Goal: Transaction & Acquisition: Purchase product/service

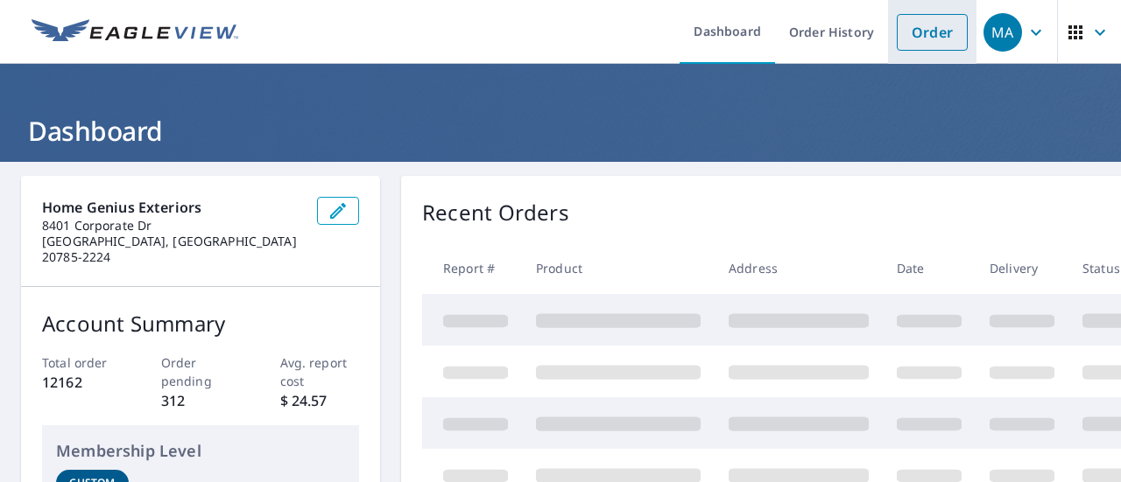
click at [909, 34] on link "Order" at bounding box center [932, 32] width 71 height 37
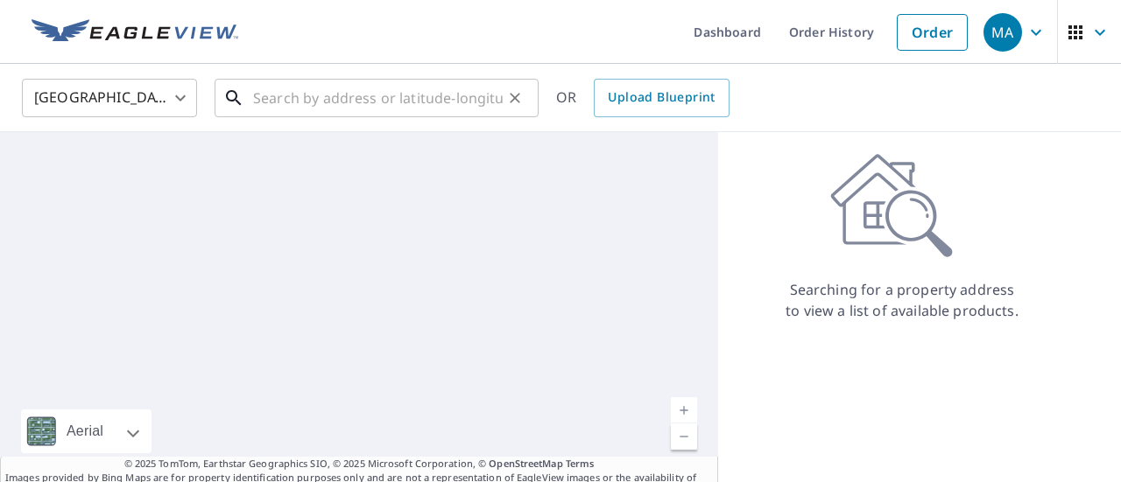
click at [437, 116] on input "text" at bounding box center [378, 98] width 250 height 49
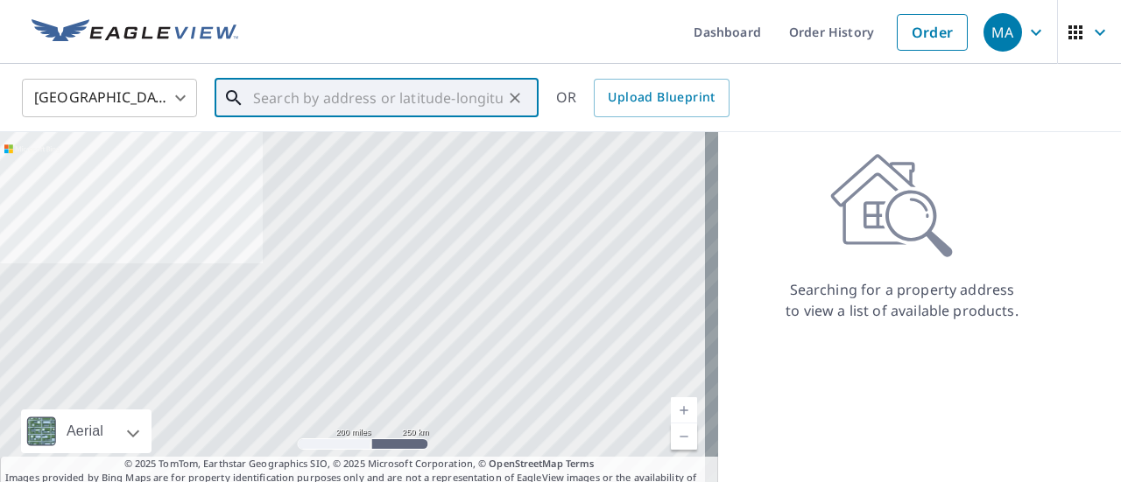
paste input "[STREET_ADDRESS]"
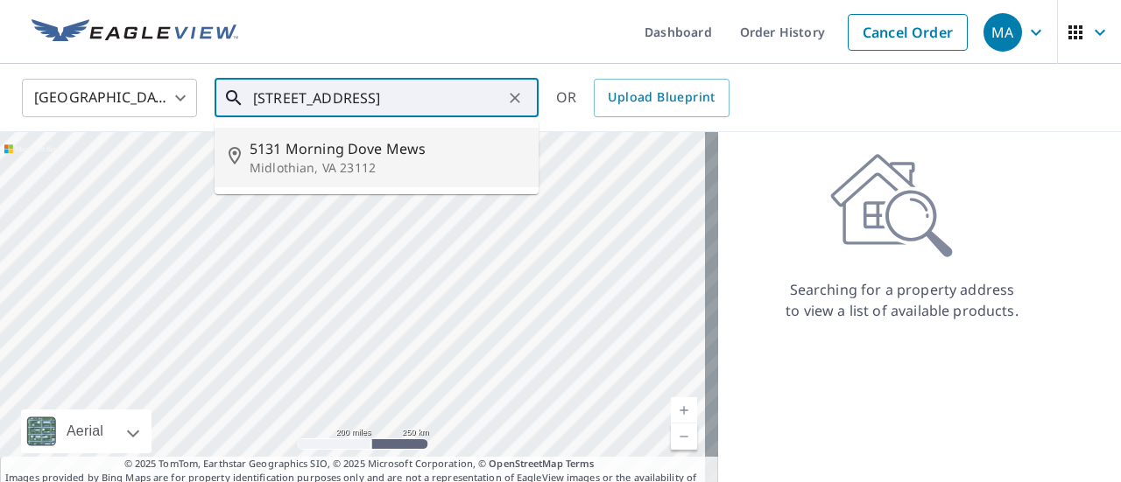
click at [412, 146] on span "5131 Morning Dove Mews" at bounding box center [387, 148] width 275 height 21
type input "[STREET_ADDRESS]"
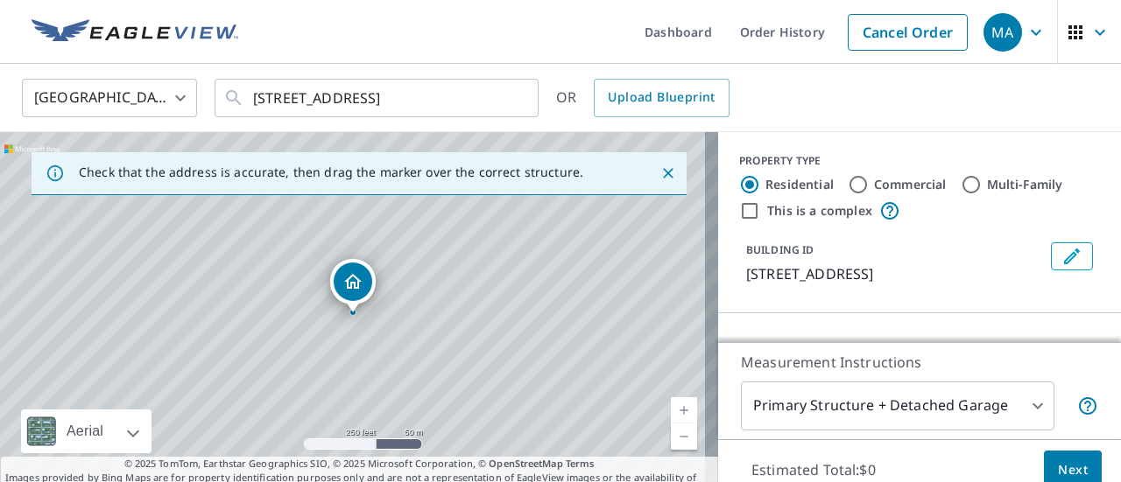
scroll to position [0, 0]
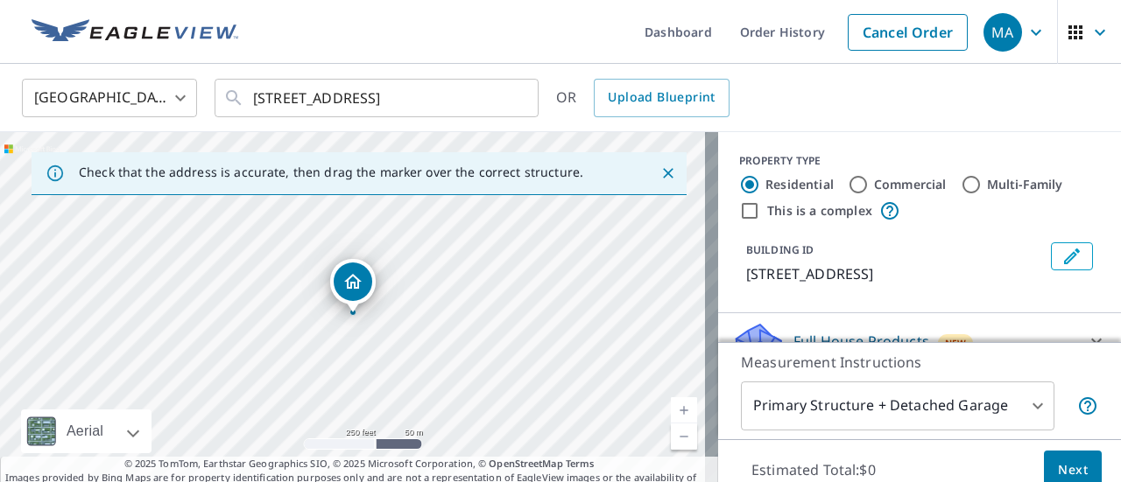
click at [923, 405] on body "MA MA Dashboard Order History Cancel Order MA [GEOGRAPHIC_DATA] [GEOGRAPHIC_DAT…" at bounding box center [560, 241] width 1121 height 482
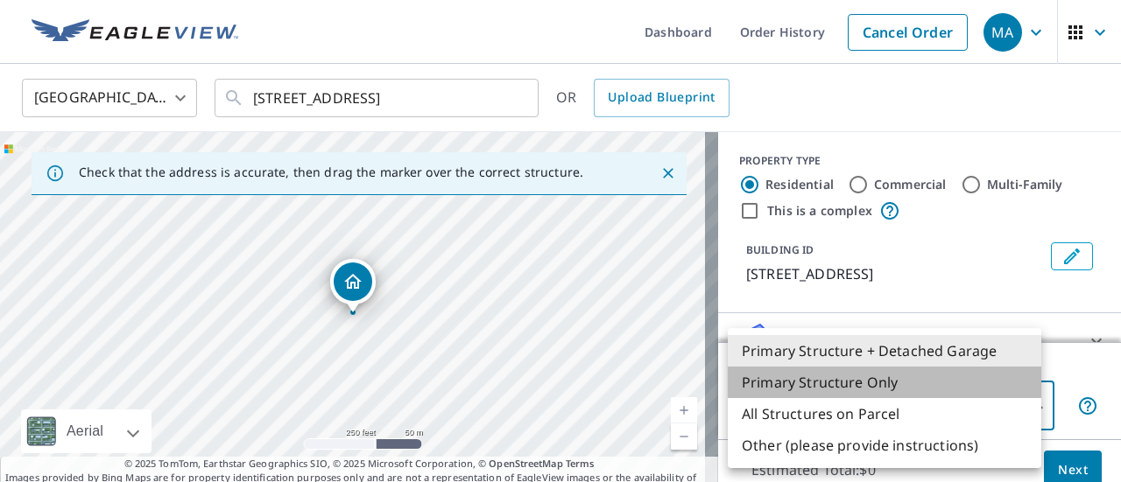
click at [904, 397] on li "Primary Structure Only" at bounding box center [884, 383] width 313 height 32
type input "2"
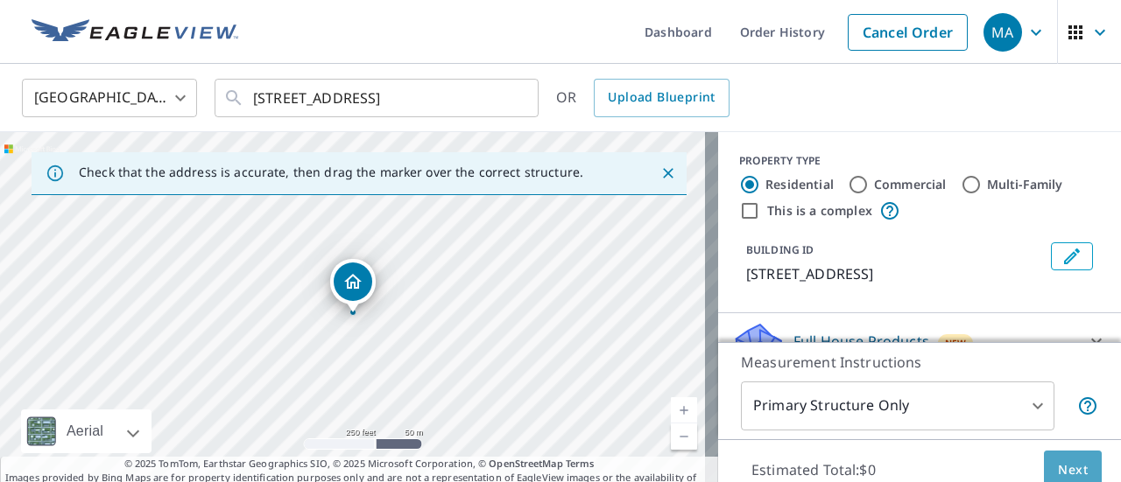
click at [1058, 451] on button "Next" at bounding box center [1073, 470] width 58 height 39
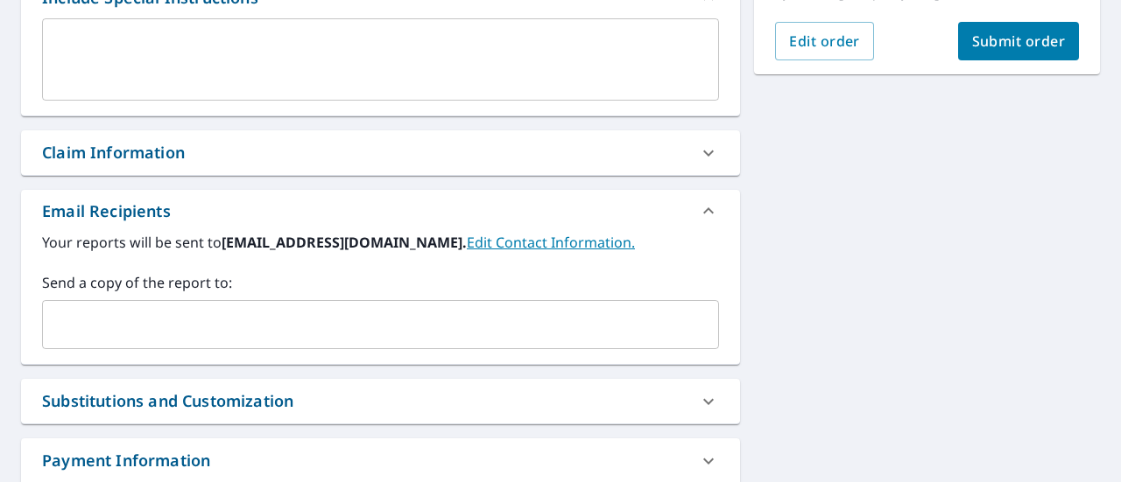
scroll to position [637, 0]
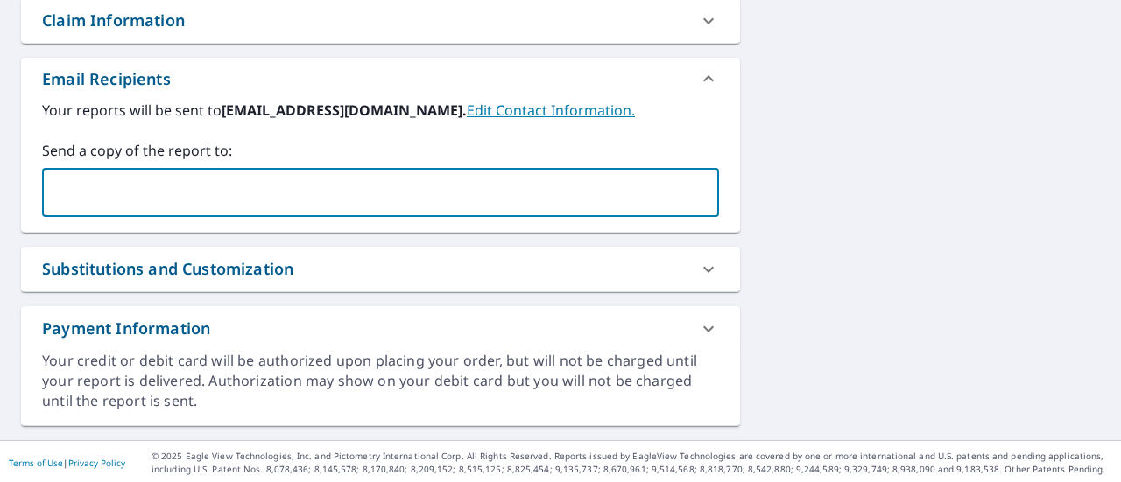
click at [270, 192] on input "text" at bounding box center [367, 192] width 635 height 33
type input "[EMAIL_ADDRESS][DOMAIN_NAME]"
checkbox input "true"
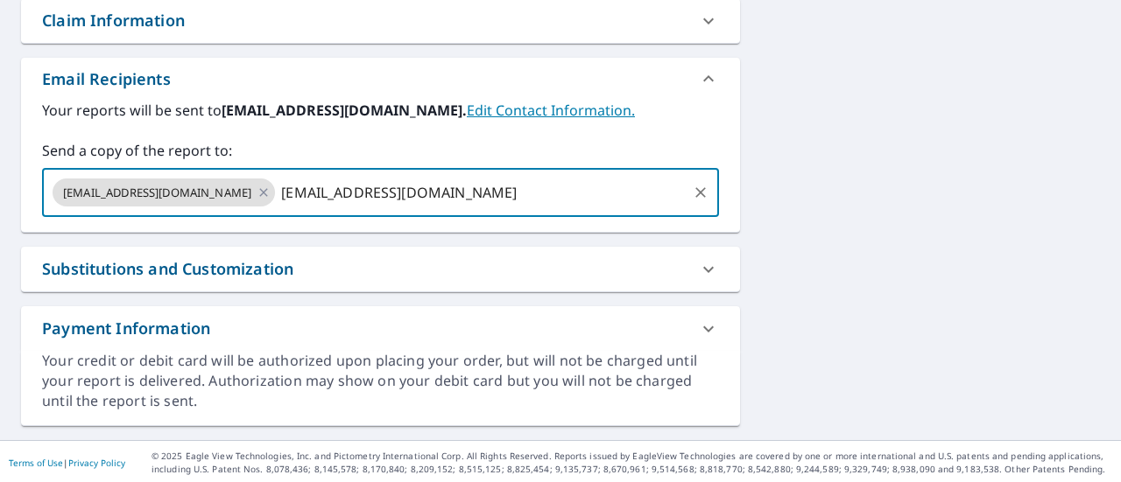
type input "[EMAIL_ADDRESS][DOMAIN_NAME]"
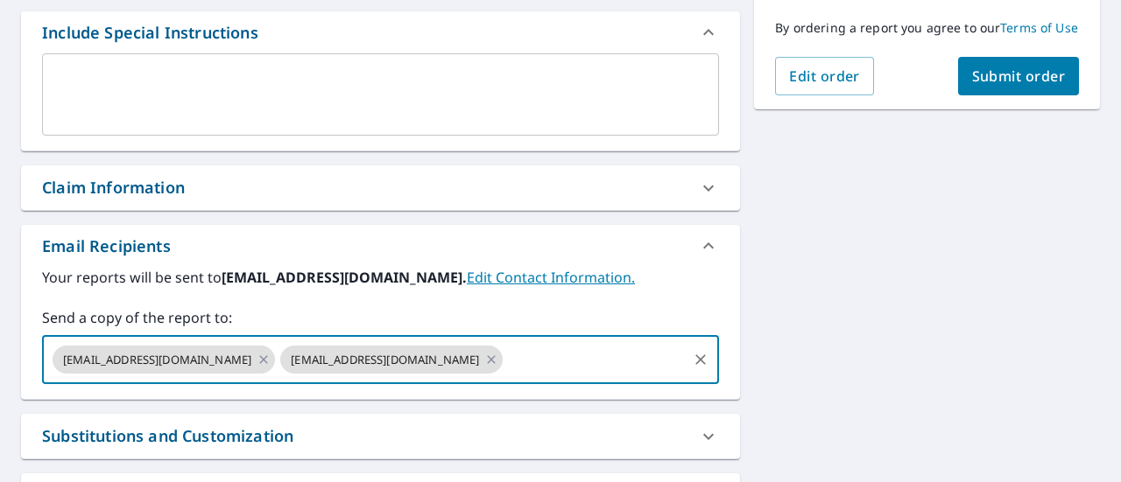
scroll to position [469, 0]
click at [1010, 85] on span "Submit order" at bounding box center [1019, 76] width 94 height 19
checkbox input "true"
